Goal: Task Accomplishment & Management: Manage account settings

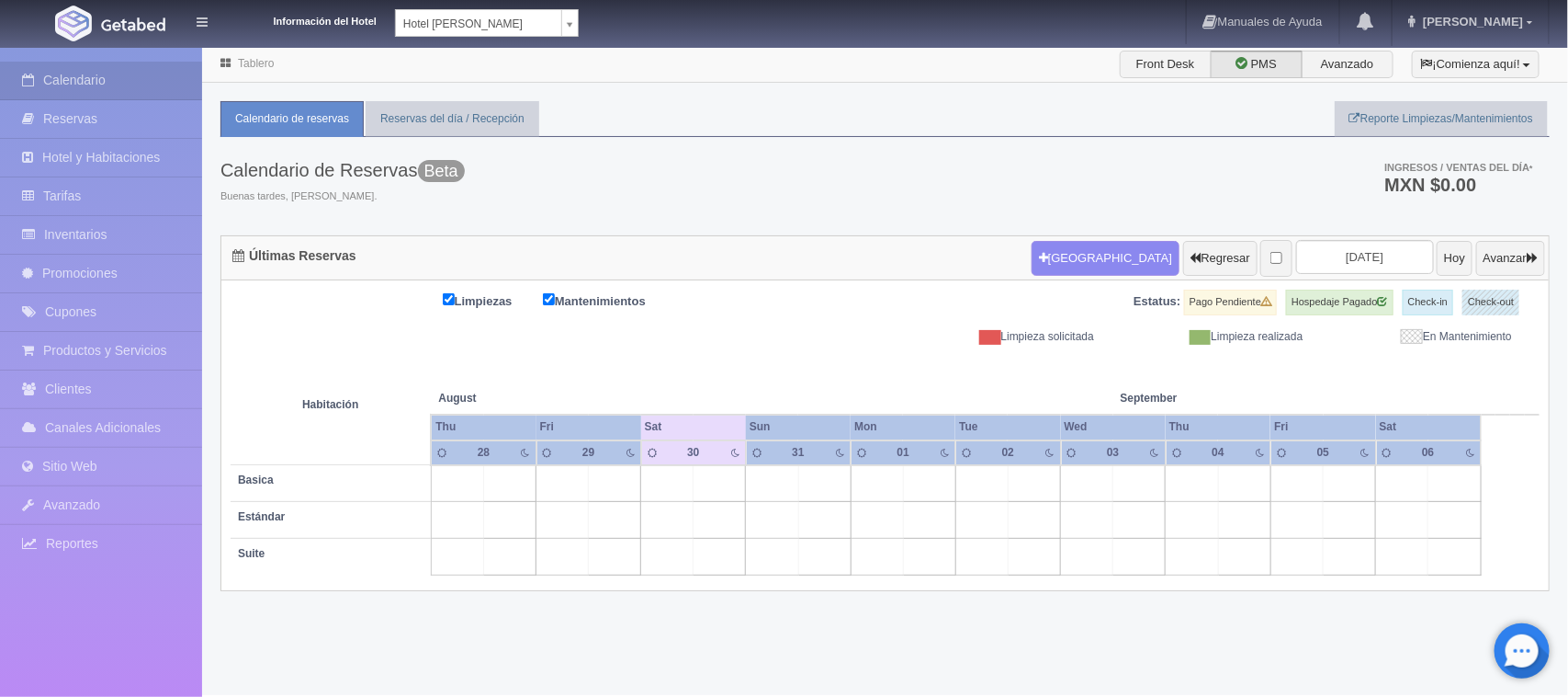
click at [447, 46] on body "Información del Hotel Hotel Juliet Chetumal Hotel Juliet Chetumal Hotel Princip…" at bounding box center [784, 370] width 1568 height 649
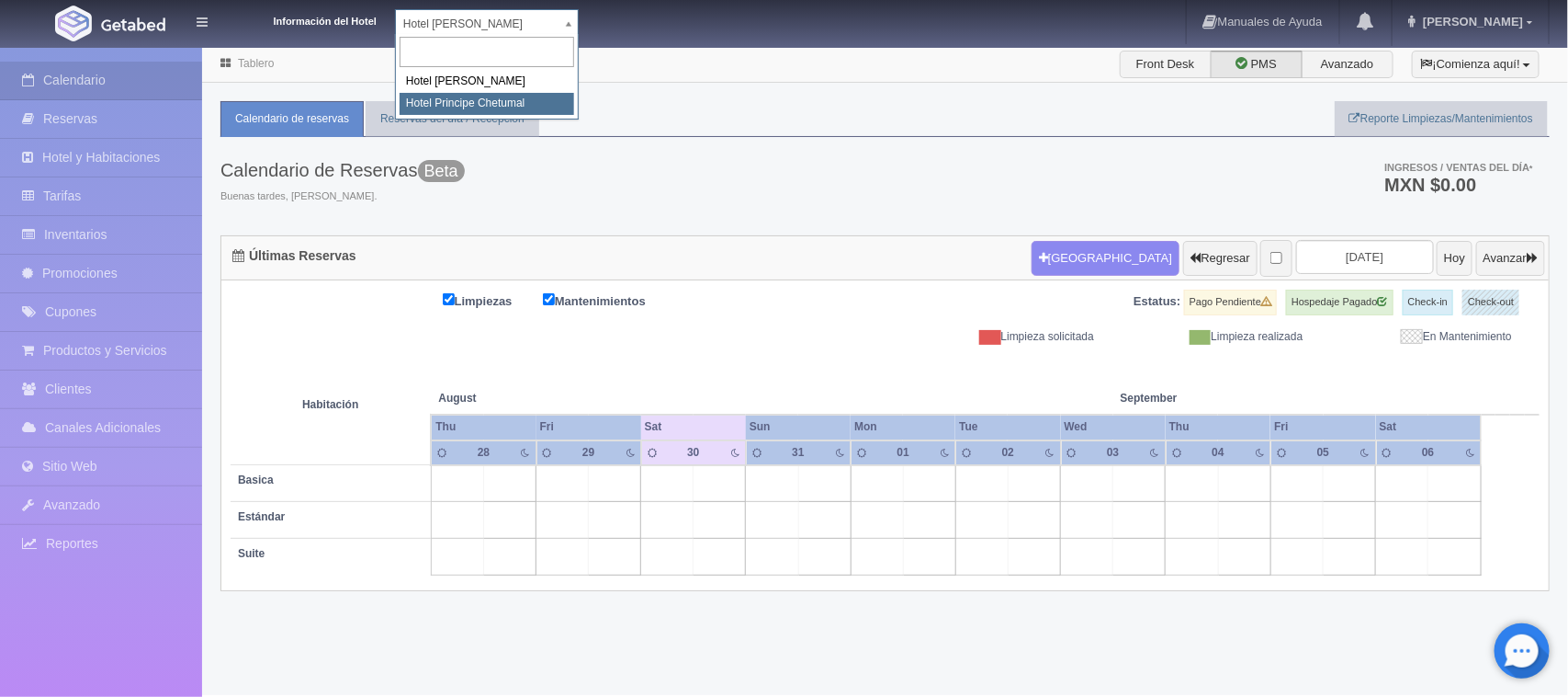
select select "567"
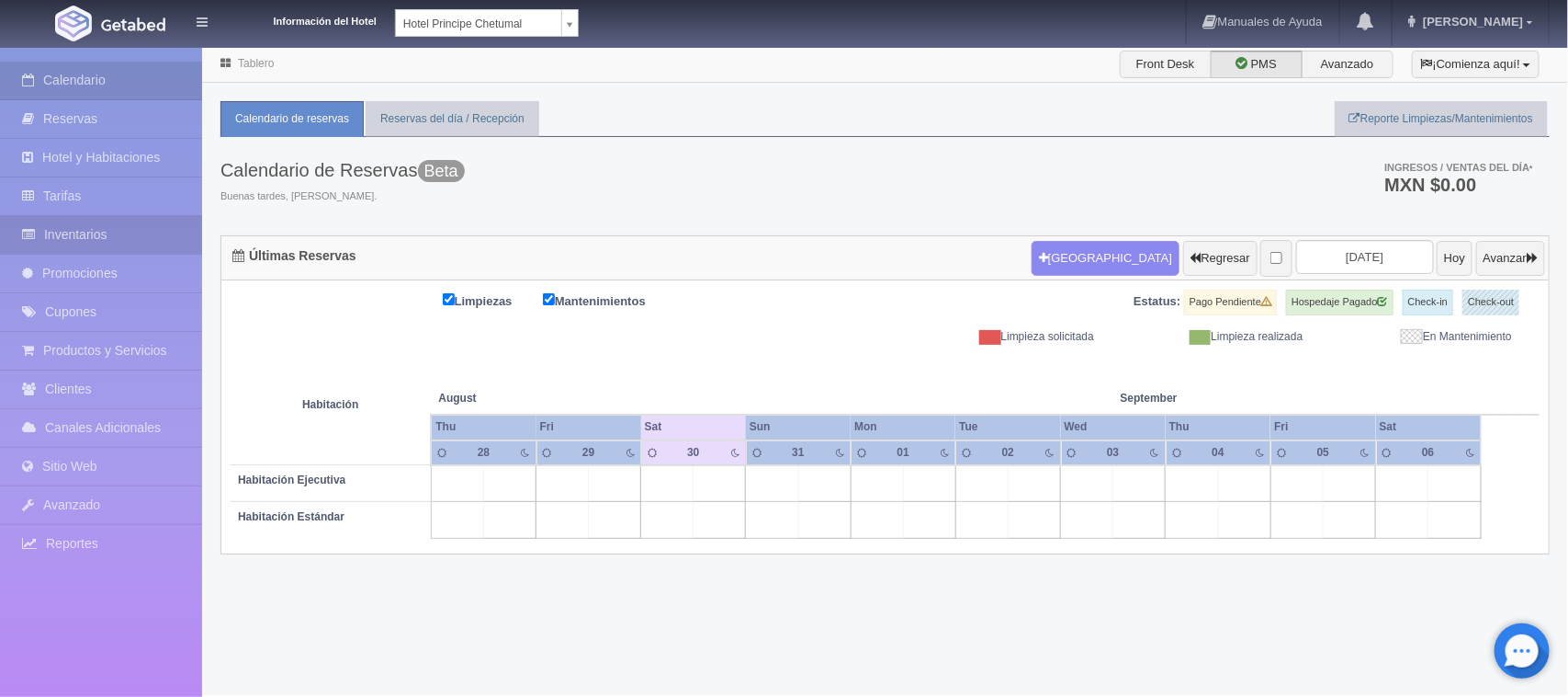
click at [111, 218] on link "Inventarios" at bounding box center [101, 234] width 202 height 37
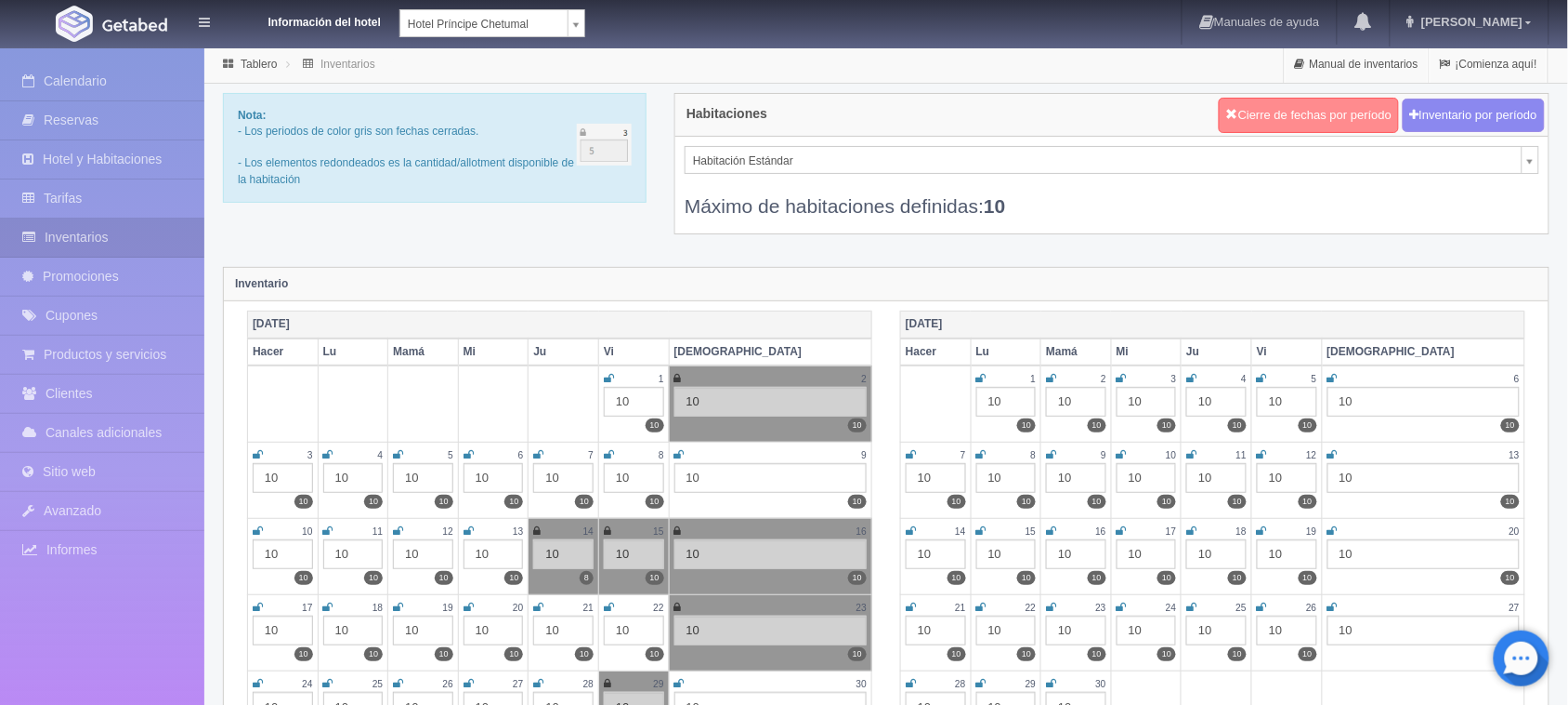
click at [1264, 123] on button "Cierre de fechas por período" at bounding box center [1309, 115] width 180 height 35
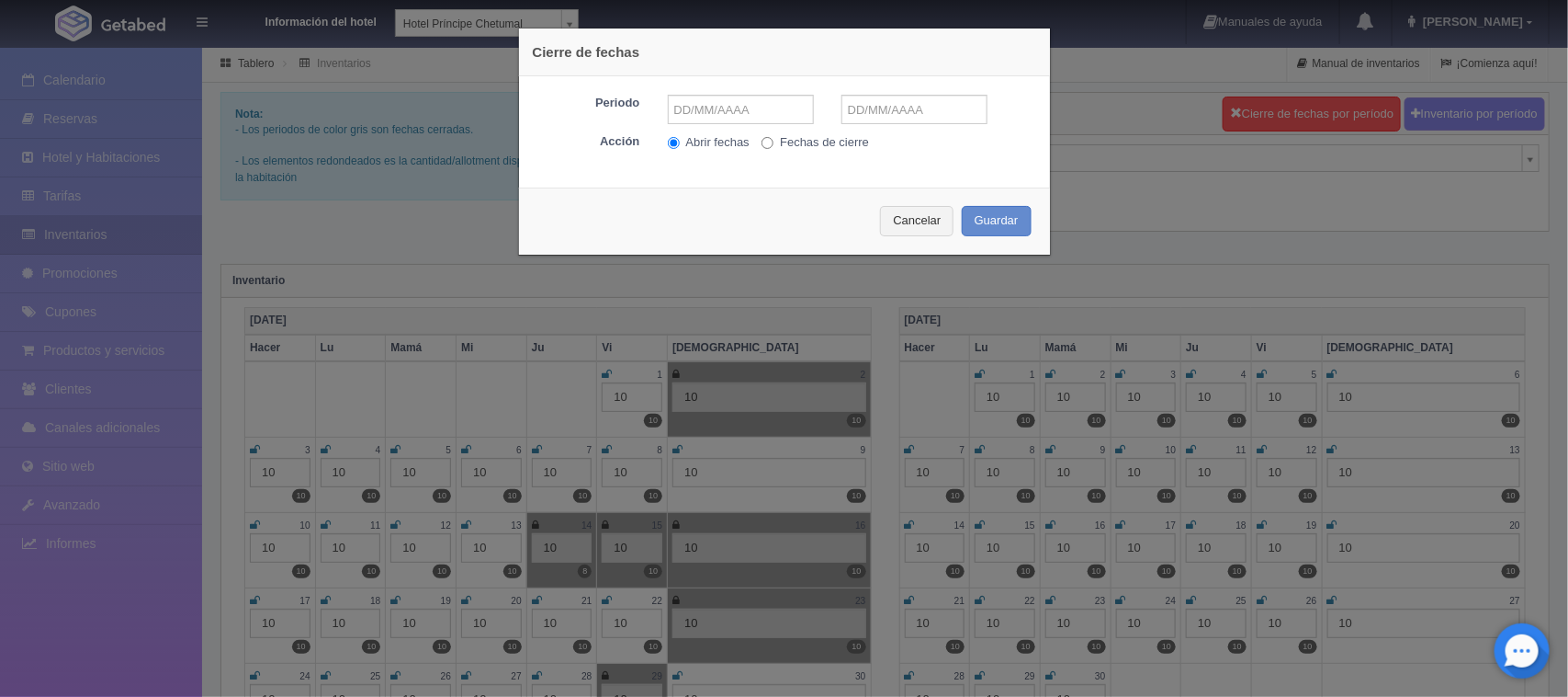
drag, startPoint x: 800, startPoint y: 157, endPoint x: 781, endPoint y: 148, distance: 21.0
click at [791, 154] on div "Periodo Acción Abrir fechas Fechas de cierre" at bounding box center [785, 126] width 531 height 98
click at [781, 148] on label "Fechas de cierre" at bounding box center [816, 142] width 107 height 17
click at [773, 148] on input "Fechas de cierre" at bounding box center [768, 143] width 12 height 12
radio input "true"
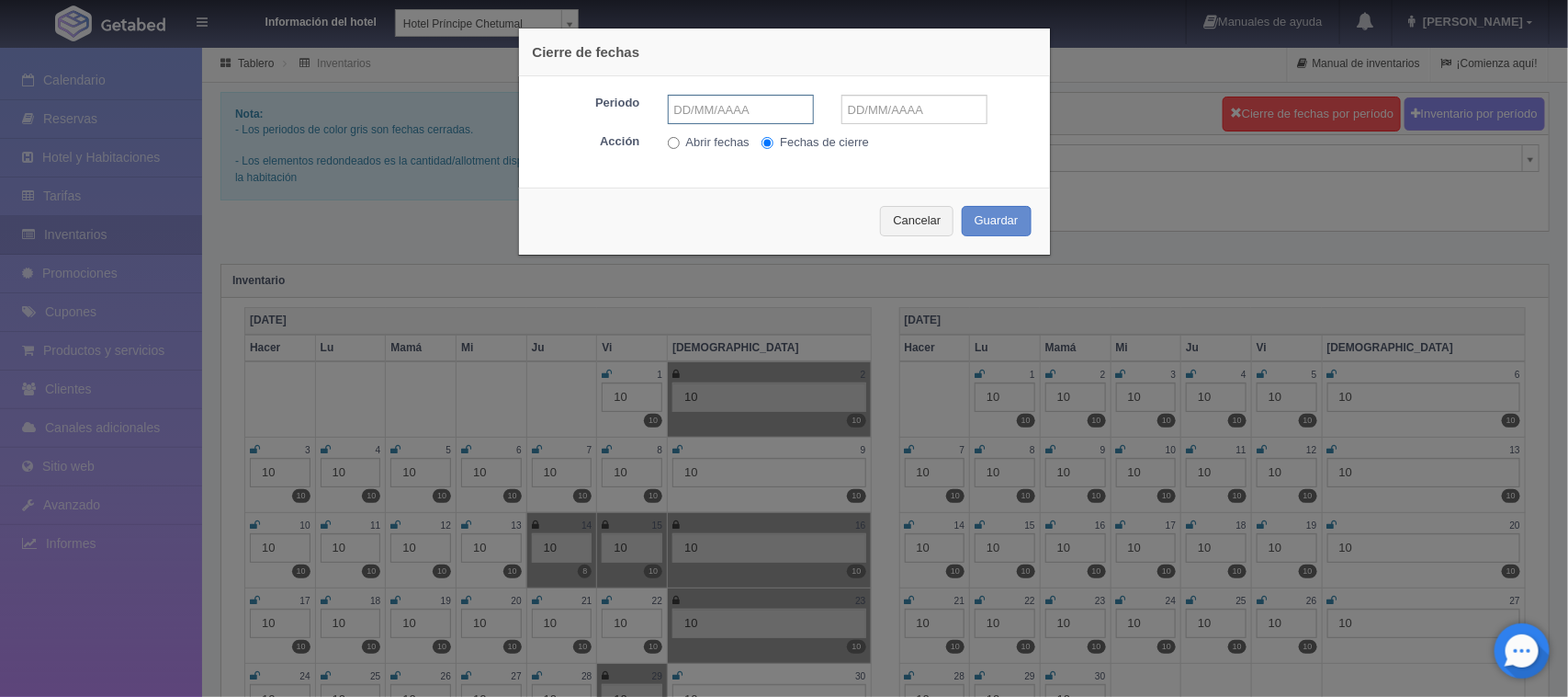
click at [743, 115] on input "text" at bounding box center [741, 109] width 146 height 30
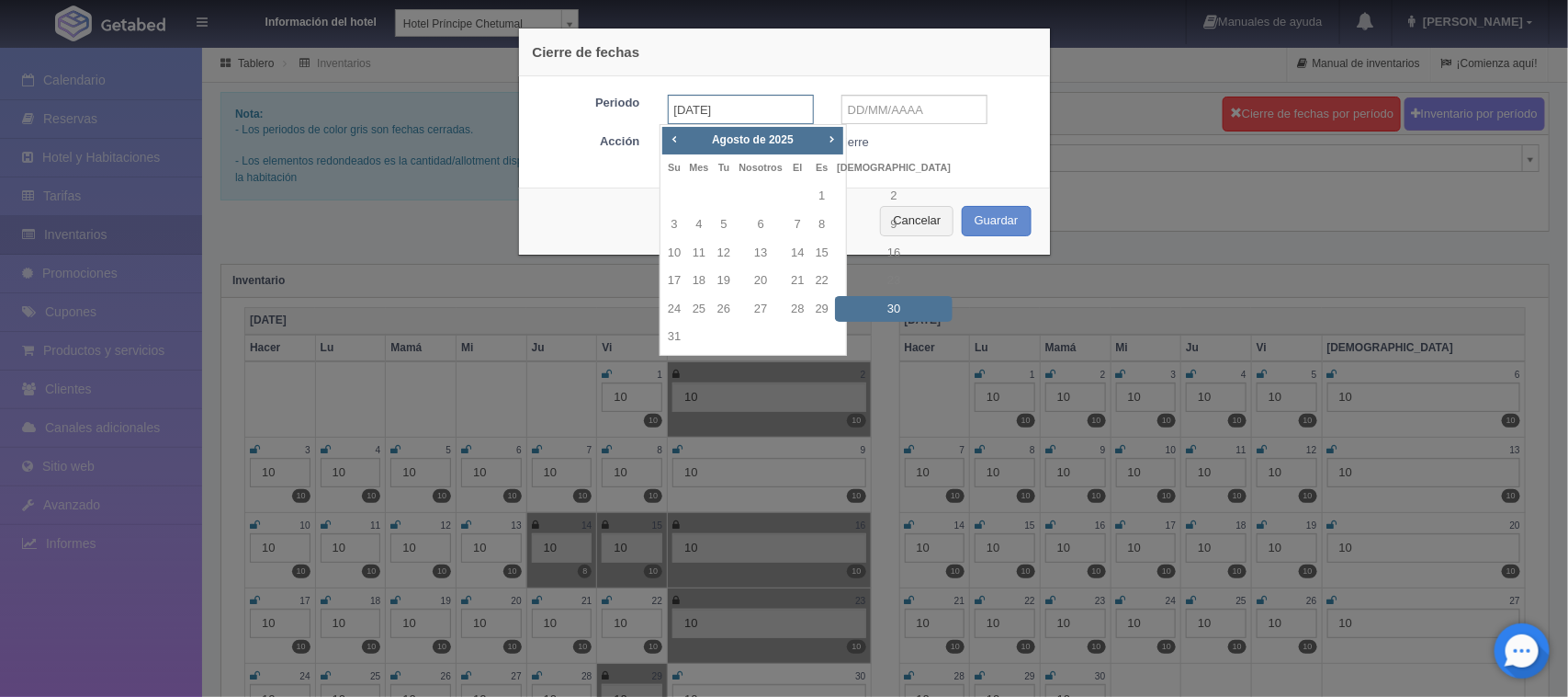
type input "[DATE]"
click at [934, 112] on input "text" at bounding box center [914, 109] width 146 height 30
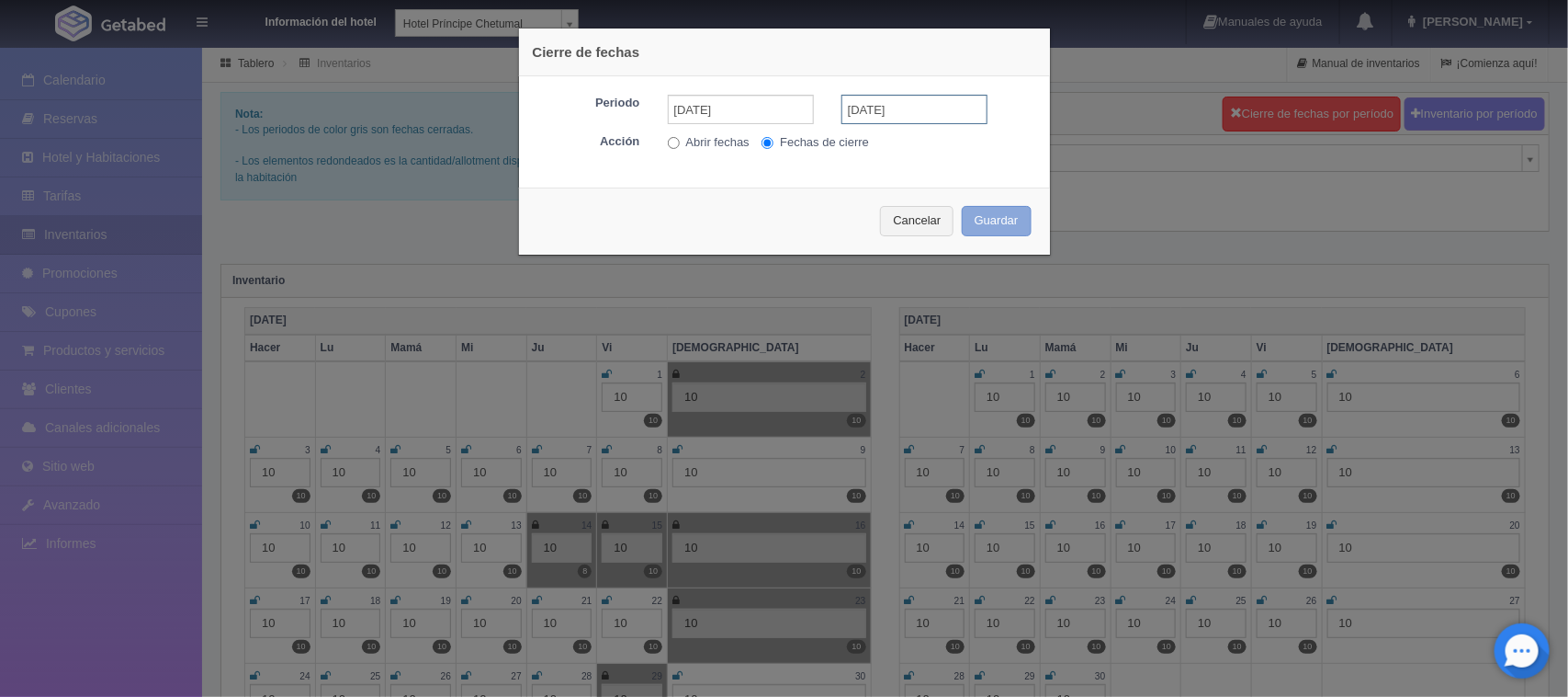
type input "[DATE]"
click at [981, 218] on font "Guardar" at bounding box center [997, 220] width 44 height 13
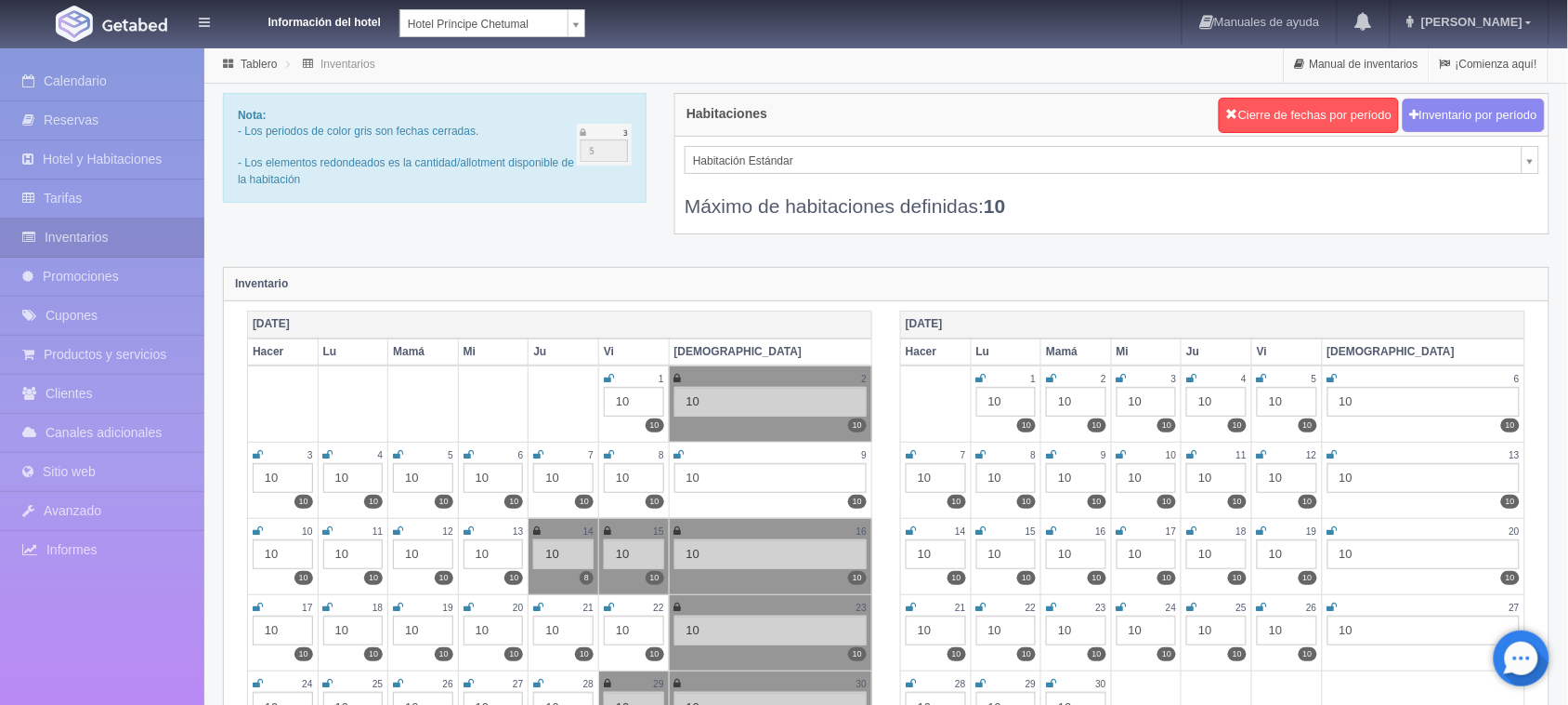
scroll to position [348, 0]
